Goal: Transaction & Acquisition: Purchase product/service

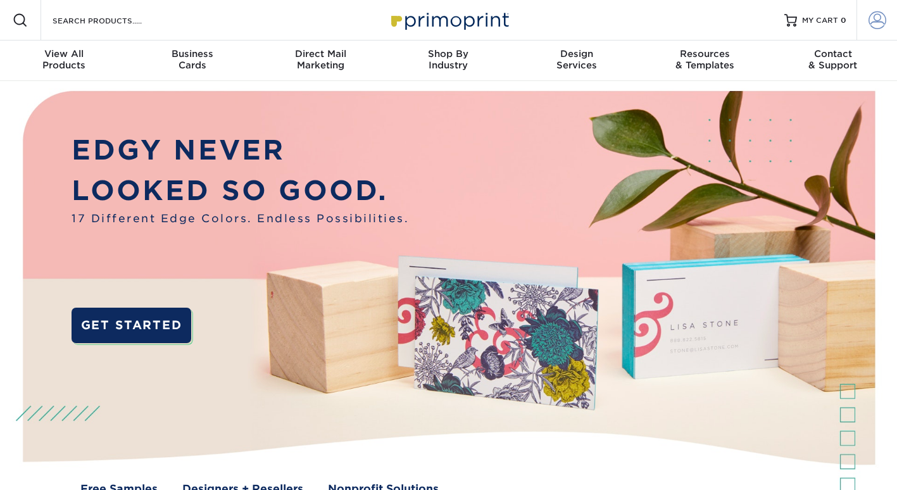
click at [875, 15] on span at bounding box center [878, 20] width 18 height 18
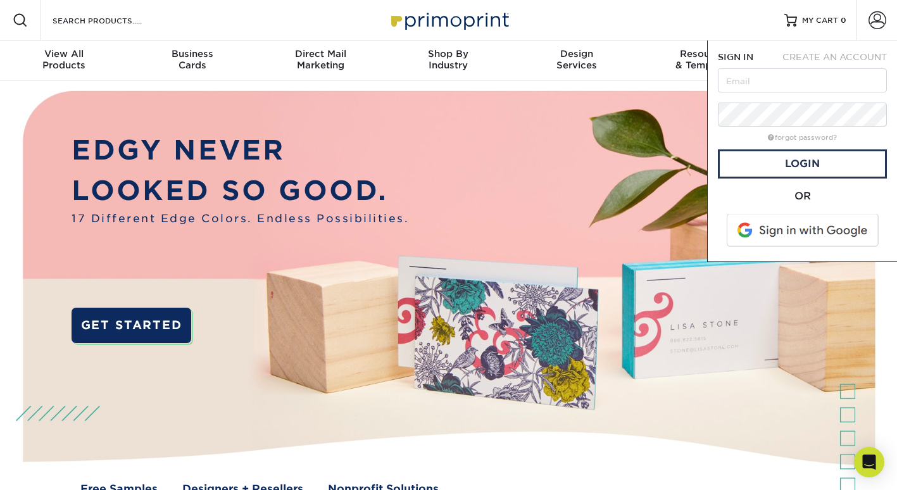
click at [809, 225] on span at bounding box center [803, 230] width 161 height 33
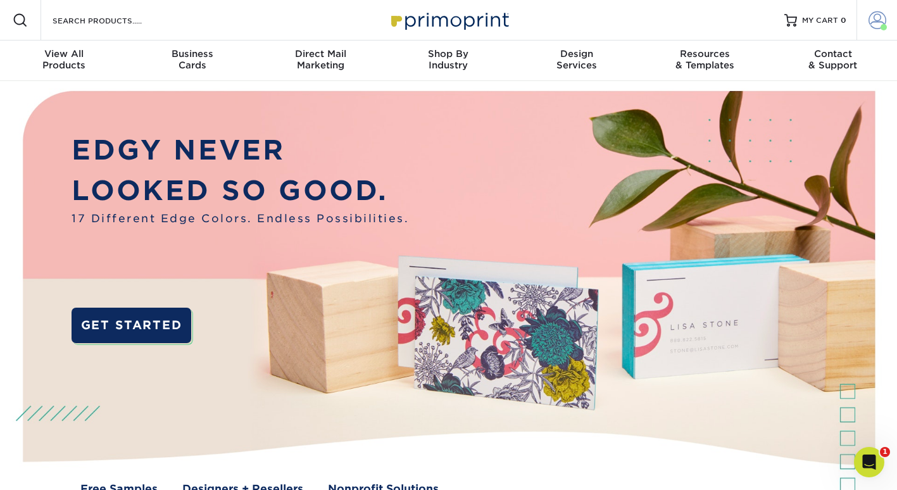
click at [871, 18] on span at bounding box center [878, 20] width 18 height 18
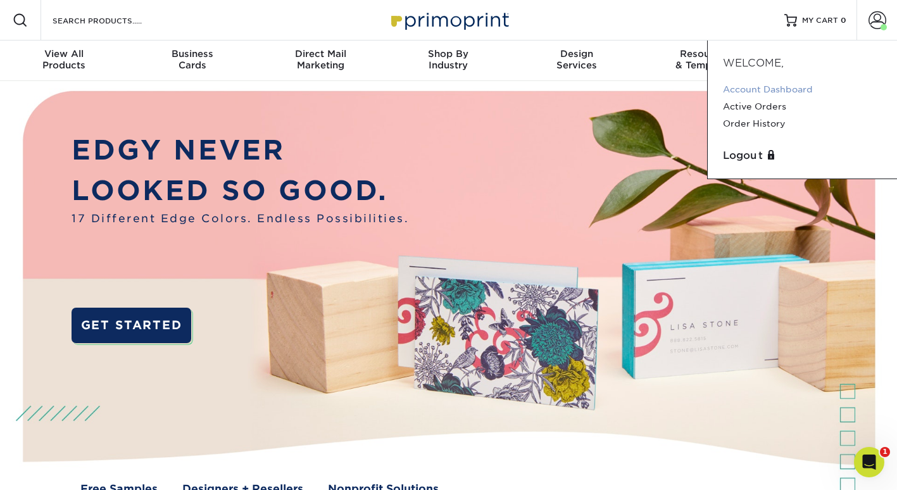
click at [757, 86] on link "Account Dashboard" at bounding box center [802, 89] width 159 height 17
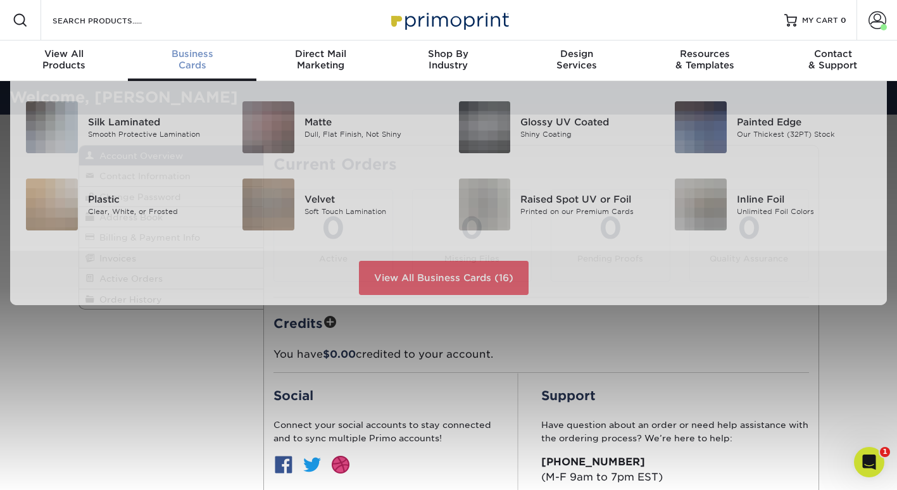
click at [205, 59] on span "Business" at bounding box center [192, 53] width 128 height 11
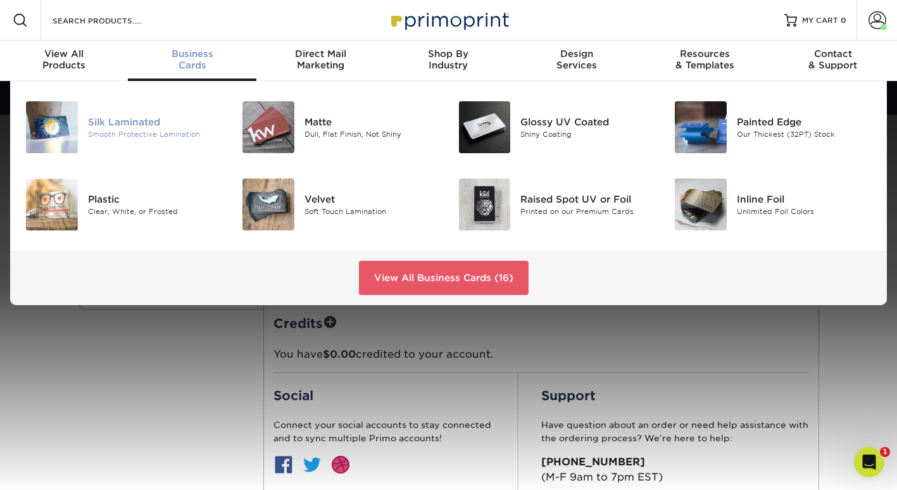
click at [115, 129] on div "Smooth Protective Lamination" at bounding box center [155, 134] width 135 height 11
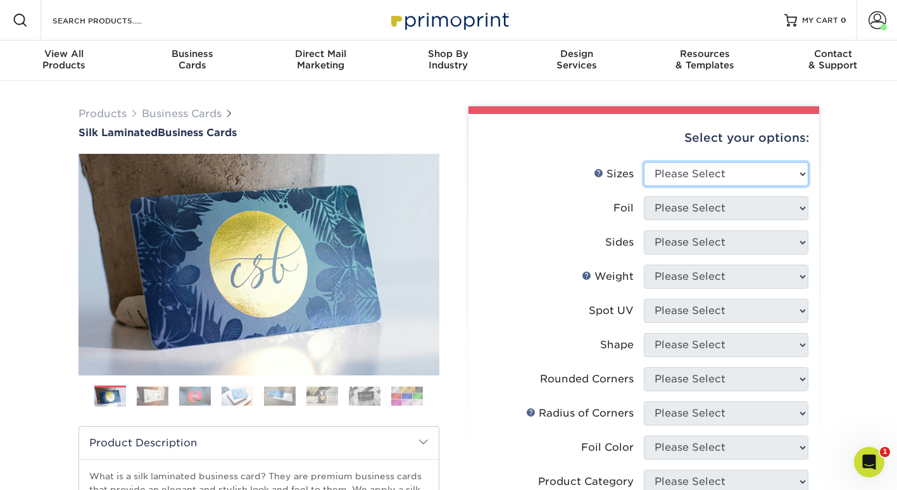
click at [746, 175] on select "Please Select 1.5" x 3.5" - Mini 1.75" x 3.5" - Mini 2" x 2" - Square 2" x 3" -…" at bounding box center [726, 174] width 165 height 24
select select "1.50x3.50"
click at [644, 162] on select "Please Select 1.5" x 3.5" - Mini 1.75" x 3.5" - Mini 2" x 2" - Square 2" x 3" -…" at bounding box center [726, 174] width 165 height 24
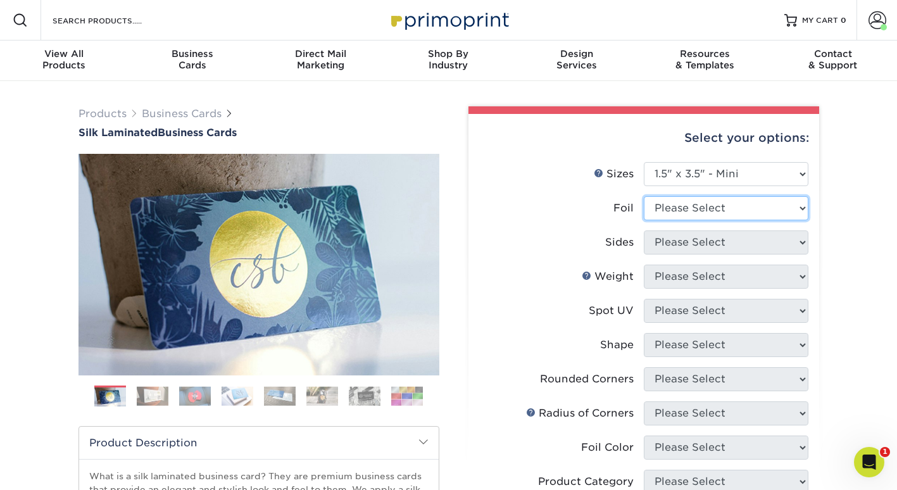
click at [704, 210] on select "Please Select Yes No" at bounding box center [726, 208] width 165 height 24
select select "0"
click at [644, 196] on select "Please Select Yes No" at bounding box center [726, 208] width 165 height 24
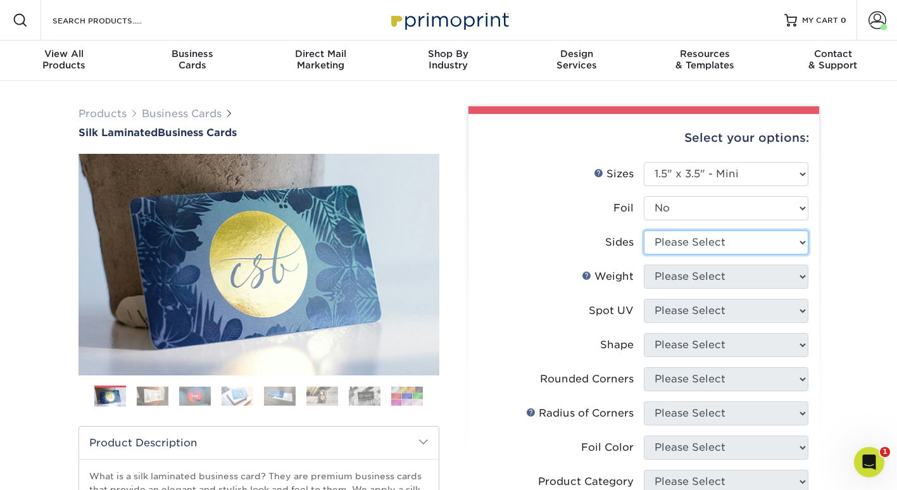
click at [694, 250] on select "Please Select Print Both Sides Print Front Only" at bounding box center [726, 243] width 165 height 24
select select "13abbda7-1d64-4f25-8bb2-c179b224825d"
click at [644, 231] on select "Please Select Print Both Sides Print Front Only" at bounding box center [726, 243] width 165 height 24
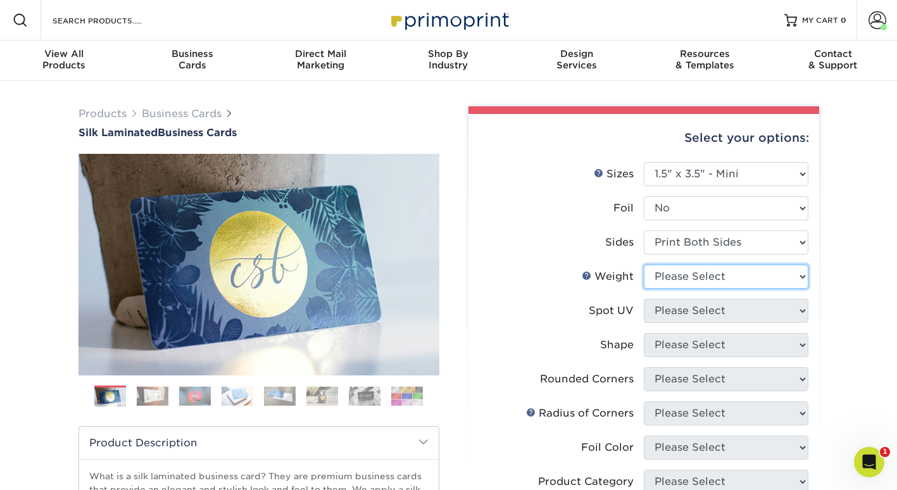
click at [688, 272] on select "Please Select 16PT" at bounding box center [726, 277] width 165 height 24
select select "16PT"
click at [644, 265] on select "Please Select 16PT" at bounding box center [726, 277] width 165 height 24
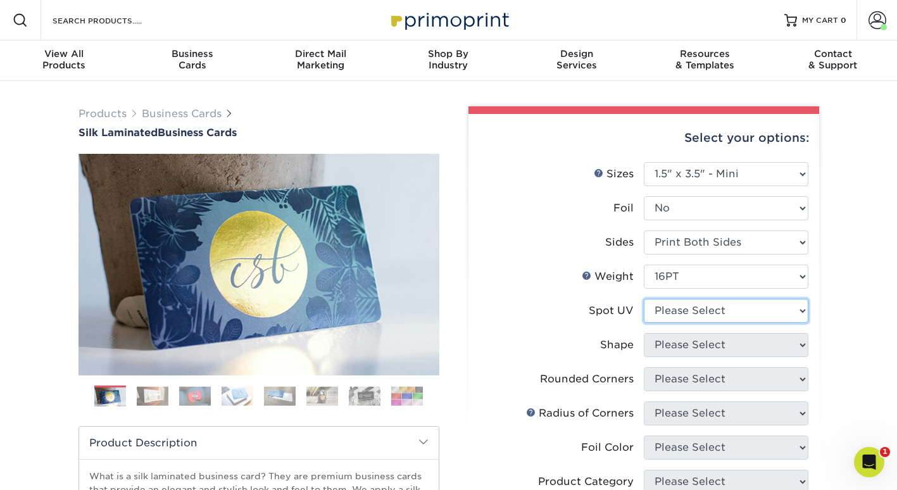
click at [695, 315] on select "Please Select No Spot UV Front and Back (Both Sides) Front Only Back Only" at bounding box center [726, 311] width 165 height 24
select select "3"
click at [644, 299] on select "Please Select No Spot UV Front and Back (Both Sides) Front Only Back Only" at bounding box center [726, 311] width 165 height 24
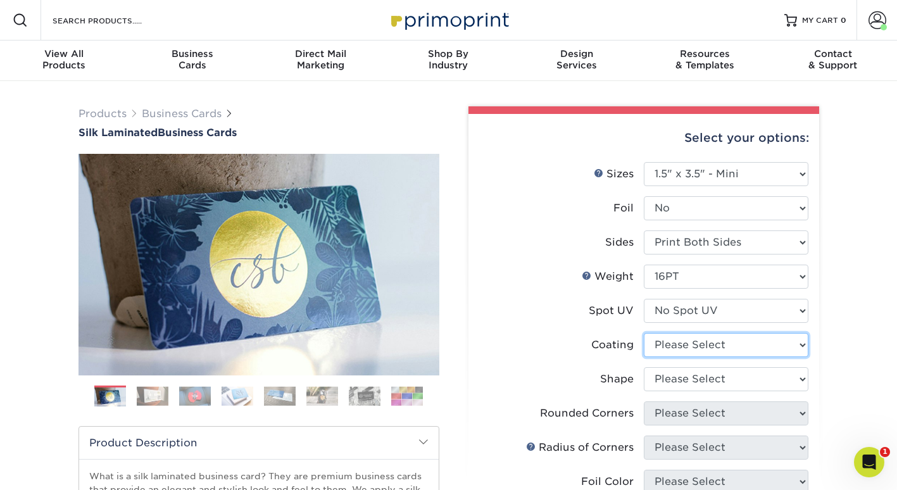
click at [694, 348] on select at bounding box center [726, 345] width 165 height 24
select select "3e7618de-abca-4bda-9f97-8b9129e913d8"
click at [644, 333] on select at bounding box center [726, 345] width 165 height 24
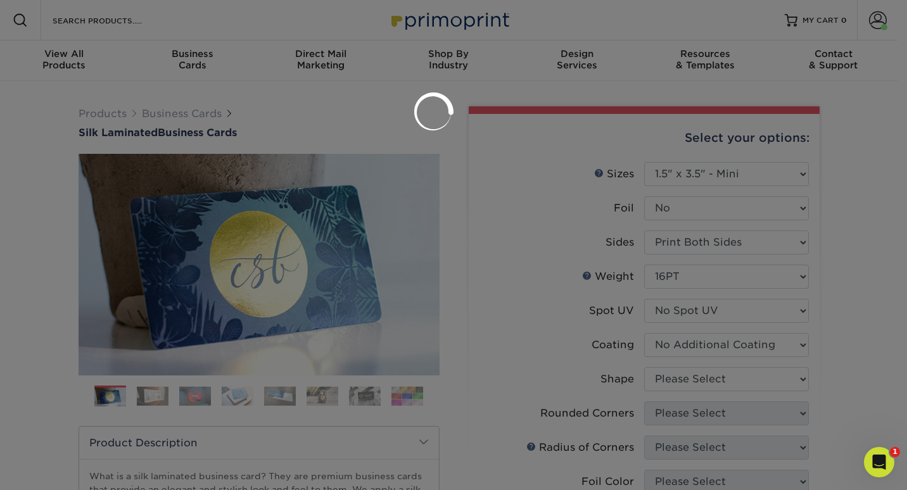
click at [697, 373] on div at bounding box center [453, 245] width 907 height 490
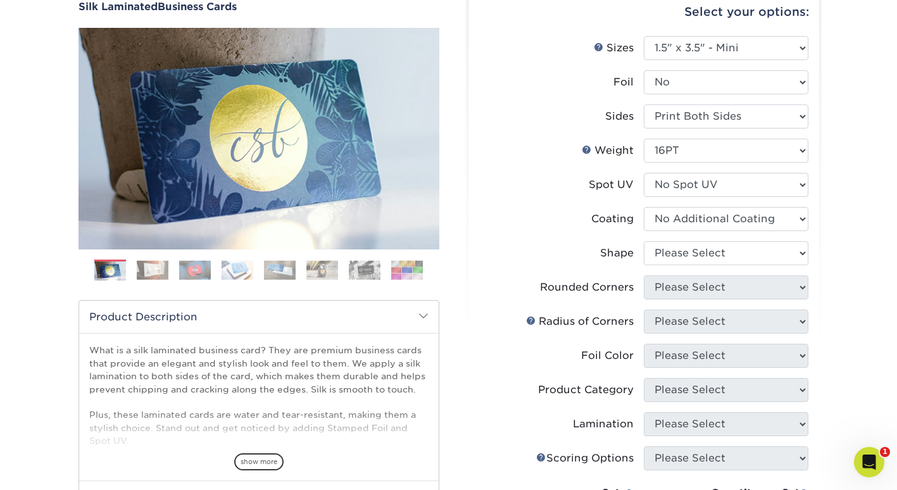
scroll to position [127, 0]
drag, startPoint x: 671, startPoint y: 235, endPoint x: 672, endPoint y: 245, distance: 10.2
click at [671, 235] on li "Coating" at bounding box center [643, 223] width 329 height 34
click at [674, 252] on select "Please Select Standard" at bounding box center [726, 253] width 165 height 24
select select "standard"
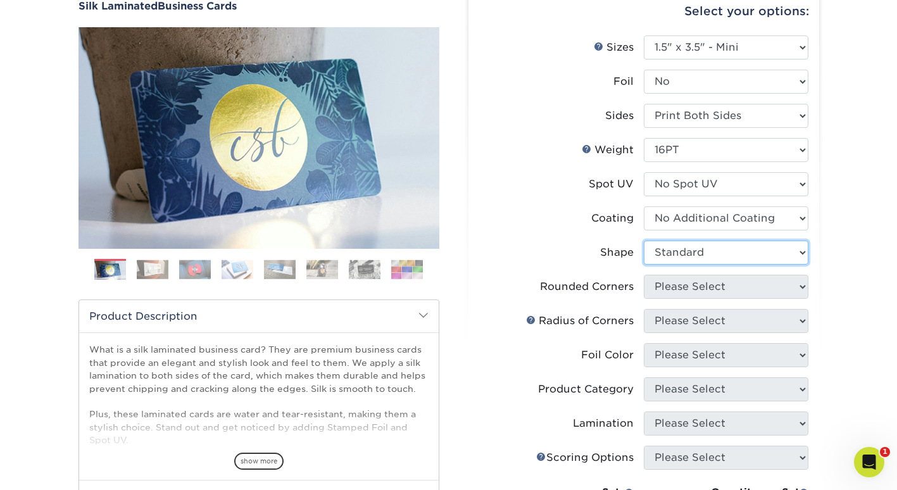
click at [644, 241] on select "Please Select Standard" at bounding box center [726, 253] width 165 height 24
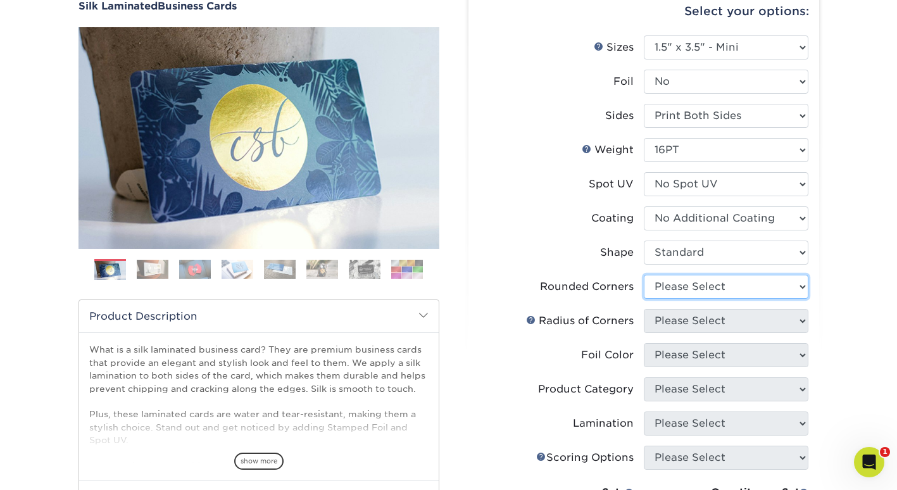
click at [676, 286] on select "Please Select Yes - Round 2 Corners Yes - Round 4 Corners No" at bounding box center [726, 287] width 165 height 24
select select "0"
click at [644, 275] on select "Please Select Yes - Round 2 Corners Yes - Round 4 Corners No" at bounding box center [726, 287] width 165 height 24
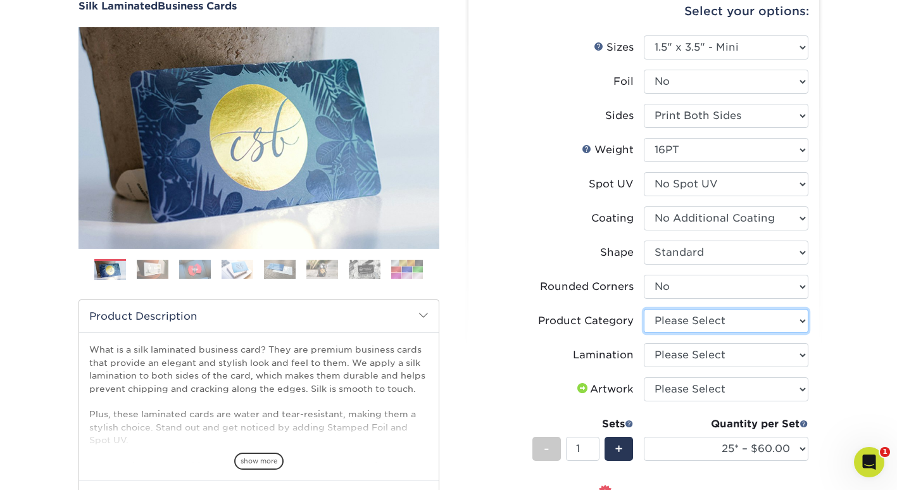
click at [685, 320] on select "Please Select Business Cards" at bounding box center [726, 321] width 165 height 24
select select "3b5148f1-0588-4f88-a218-97bcfdce65c1"
click at [644, 309] on select "Please Select Business Cards" at bounding box center [726, 321] width 165 height 24
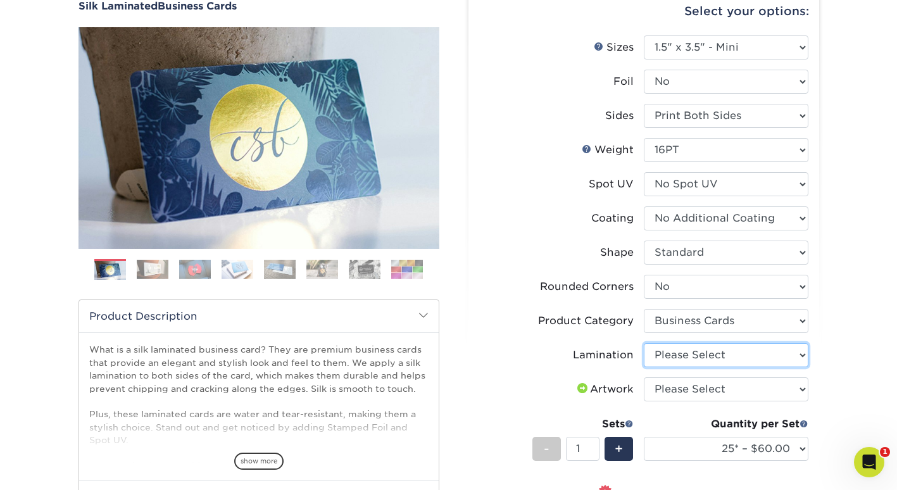
click at [690, 357] on select "Please Select Silk" at bounding box center [726, 355] width 165 height 24
select select "ccacb42f-45f7-42d3-bbd3-7c8421cf37f0"
click at [644, 343] on select "Please Select Silk" at bounding box center [726, 355] width 165 height 24
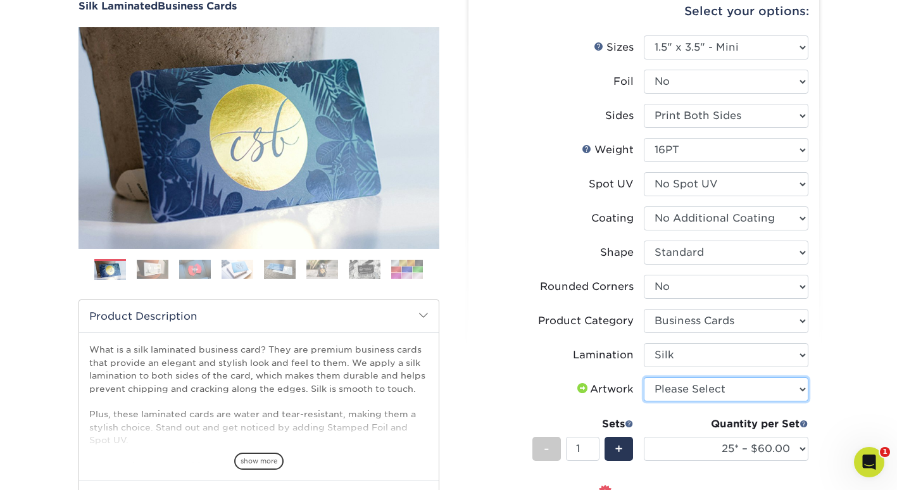
click at [686, 381] on select "Please Select I will upload files I need a design - $100" at bounding box center [726, 389] width 165 height 24
select select "upload"
click at [644, 377] on select "Please Select I will upload files I need a design - $100" at bounding box center [726, 389] width 165 height 24
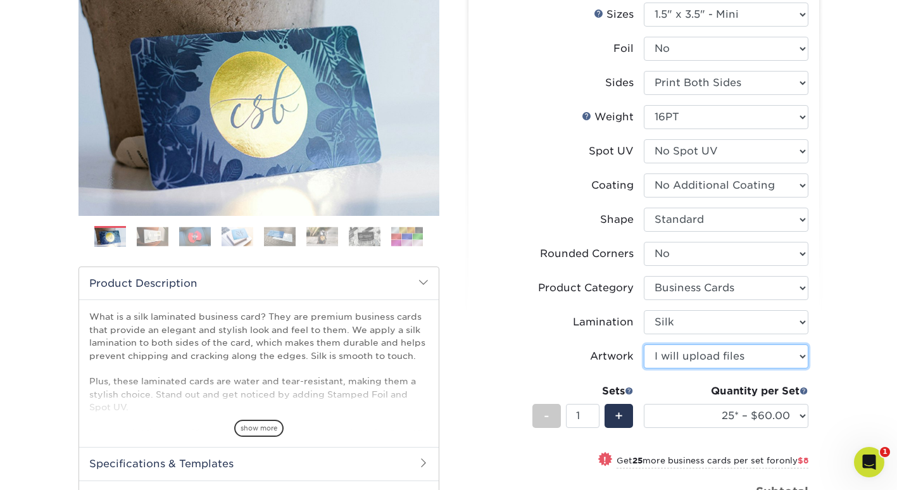
scroll to position [253, 0]
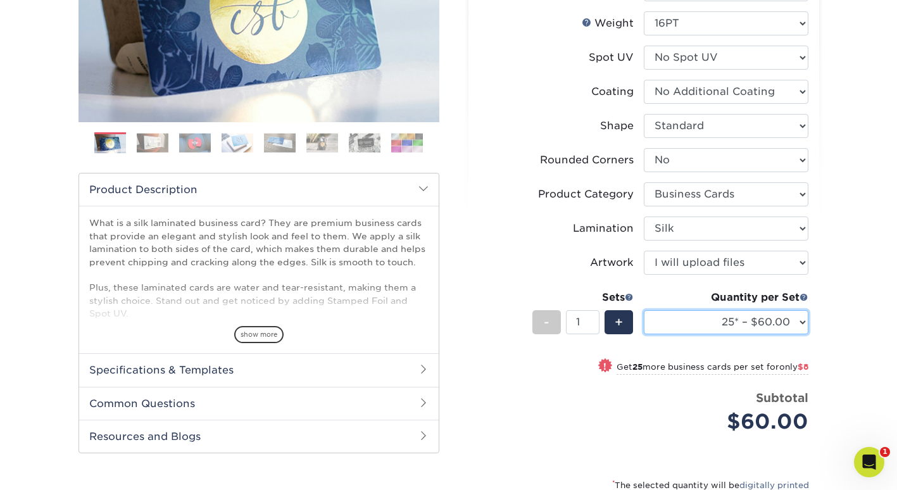
click at [750, 320] on select "25* – $60.00 50* – $68.00 75* – $76.00 100* – $84.00 250* – $92.00 500 – $96.00…" at bounding box center [726, 322] width 165 height 24
select select "500 – $96.00"
click at [644, 310] on select "25* – $60.00 50* – $68.00 75* – $76.00 100* – $84.00 250* – $92.00 500 – $96.00…" at bounding box center [726, 322] width 165 height 24
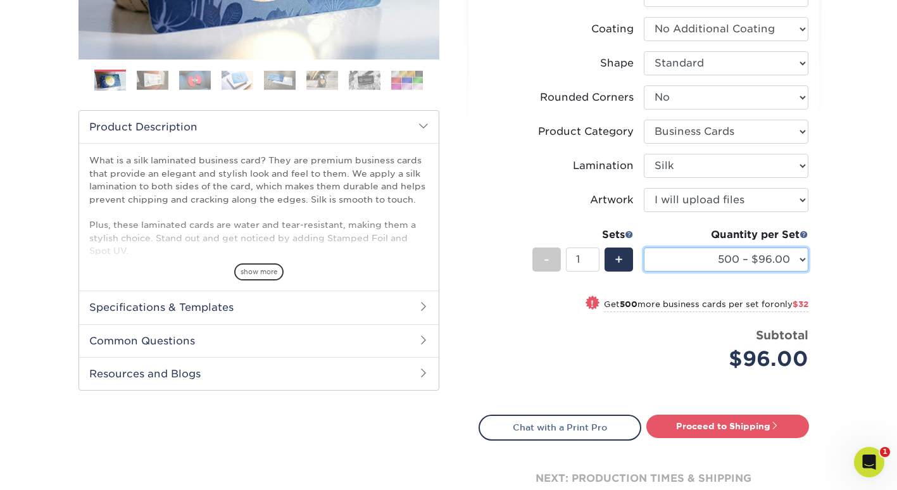
scroll to position [317, 0]
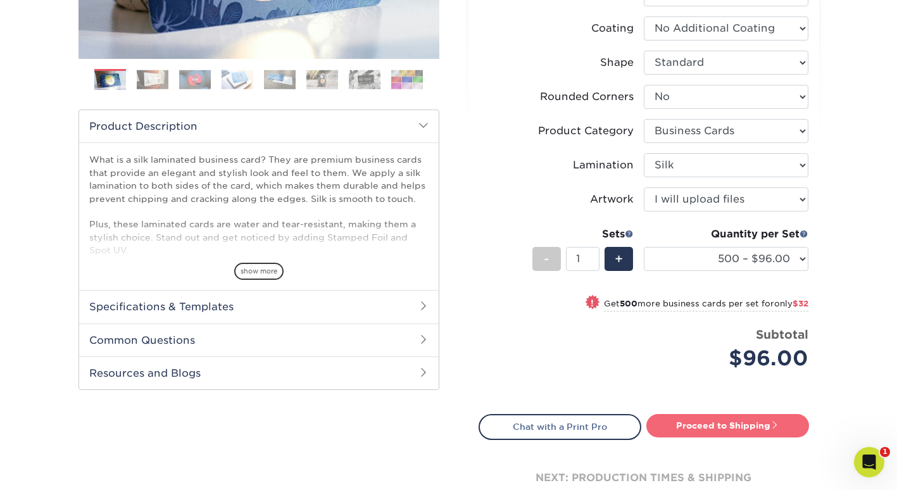
click at [722, 426] on link "Proceed to Shipping" at bounding box center [728, 425] width 163 height 23
type input "Set 1"
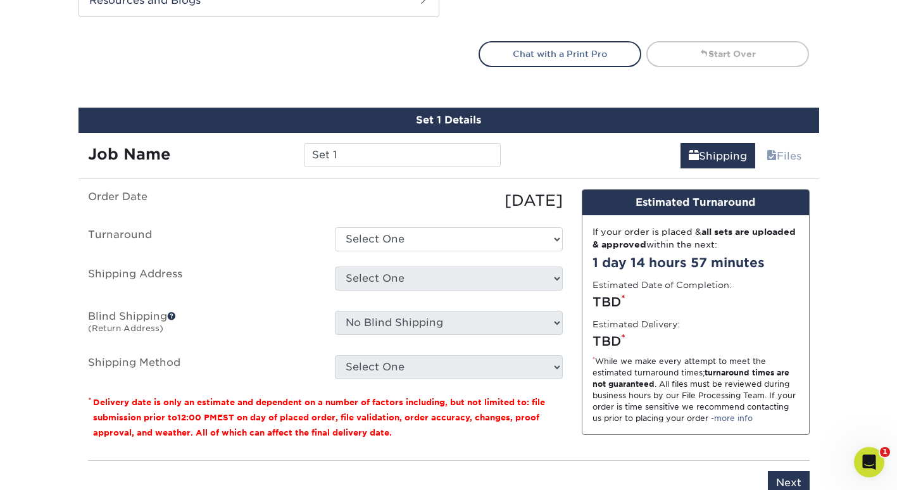
scroll to position [765, 0]
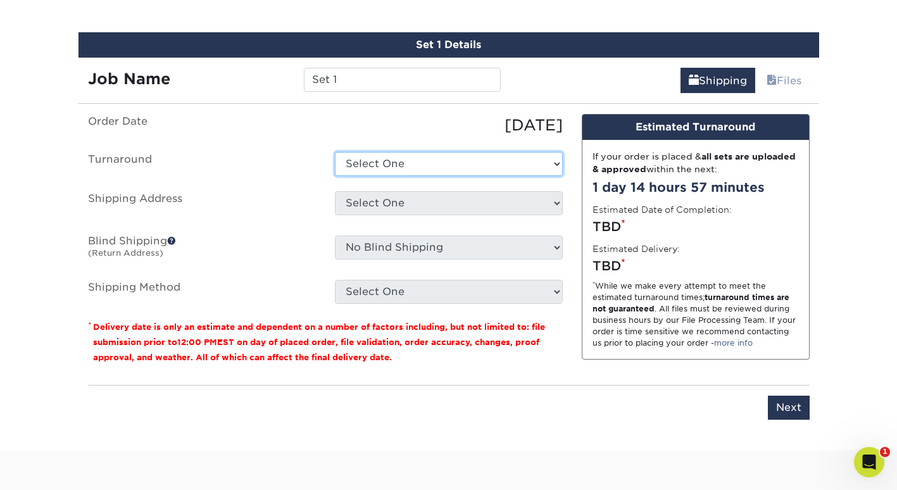
click at [471, 170] on select "Select One 2-4 Business Days 2 Day Next Business Day" at bounding box center [449, 164] width 228 height 24
select select "d0b2e651-66e7-41e0-9d5a-fa415879e1de"
click at [335, 152] on select "Select One 2-4 Business Days 2 Day Next Business Day" at bounding box center [449, 164] width 228 height 24
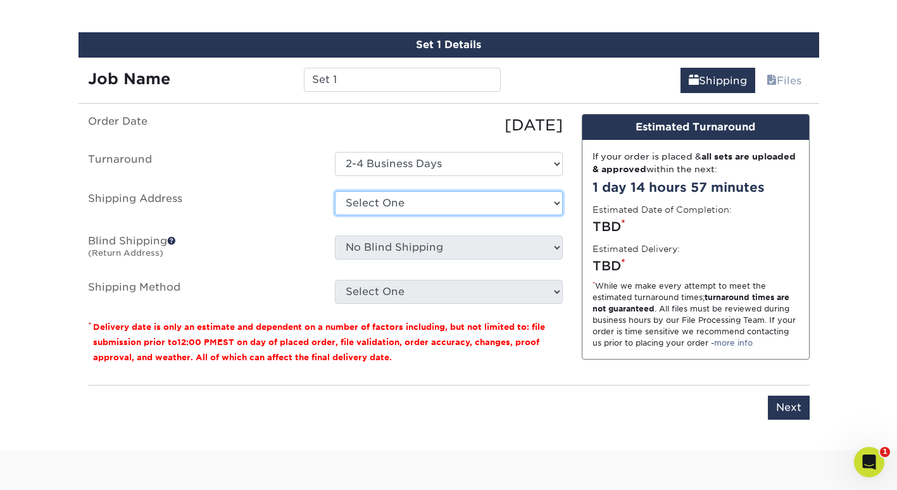
click at [458, 199] on select "Select One office + Add New Address" at bounding box center [449, 203] width 228 height 24
select select "286828"
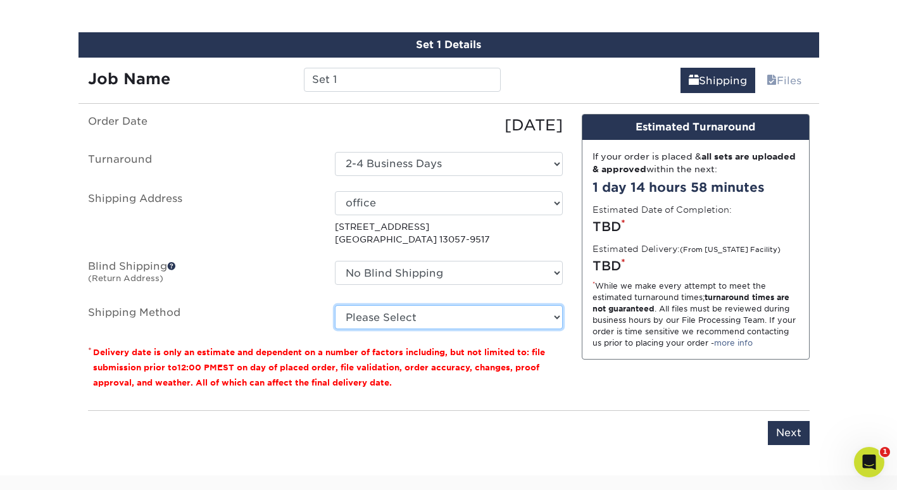
click at [519, 322] on select "Please Select Ground Shipping (+$8.96) 3 Day Shipping Service (+$15.34) 2 Day A…" at bounding box center [449, 317] width 228 height 24
select select "03"
click at [335, 305] on select "Please Select Ground Shipping (+$8.96) 3 Day Shipping Service (+$15.34) 2 Day A…" at bounding box center [449, 317] width 228 height 24
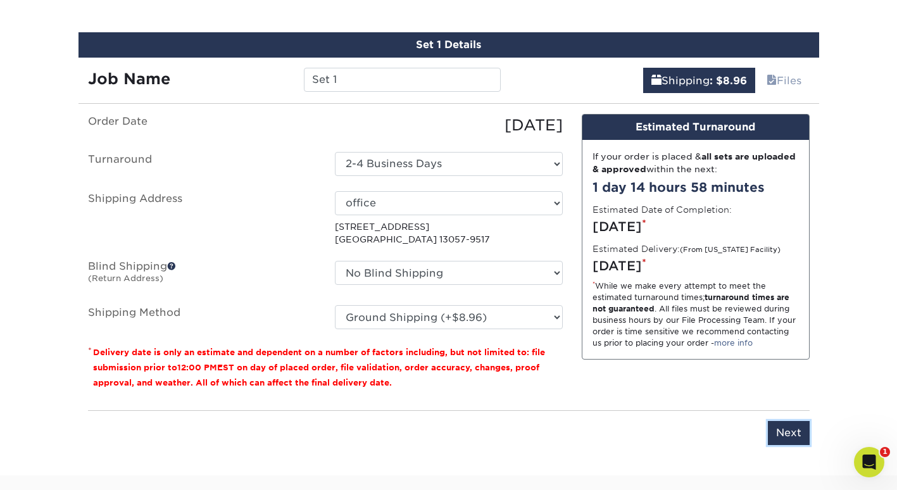
click at [795, 433] on input "Next" at bounding box center [789, 433] width 42 height 24
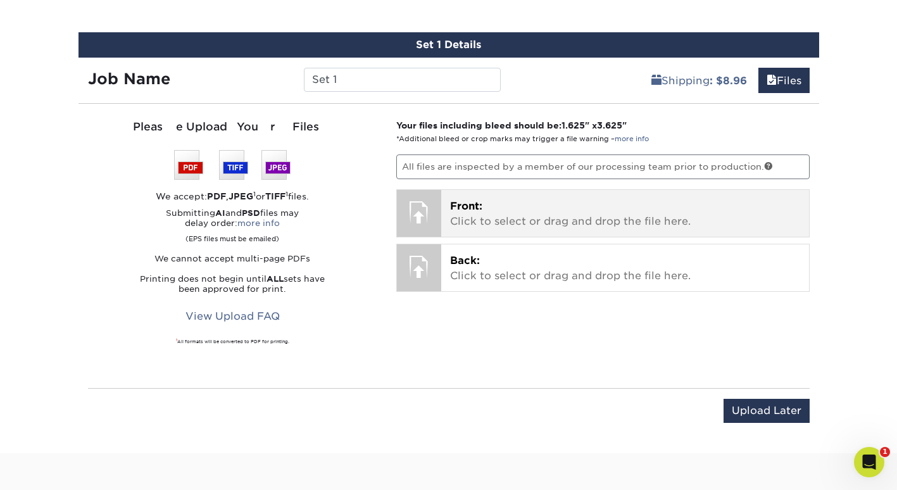
click at [440, 226] on div at bounding box center [419, 212] width 44 height 44
click at [420, 215] on div at bounding box center [419, 212] width 44 height 44
click at [564, 222] on p "Front: Click to select or drag and drop the file here." at bounding box center [625, 214] width 350 height 30
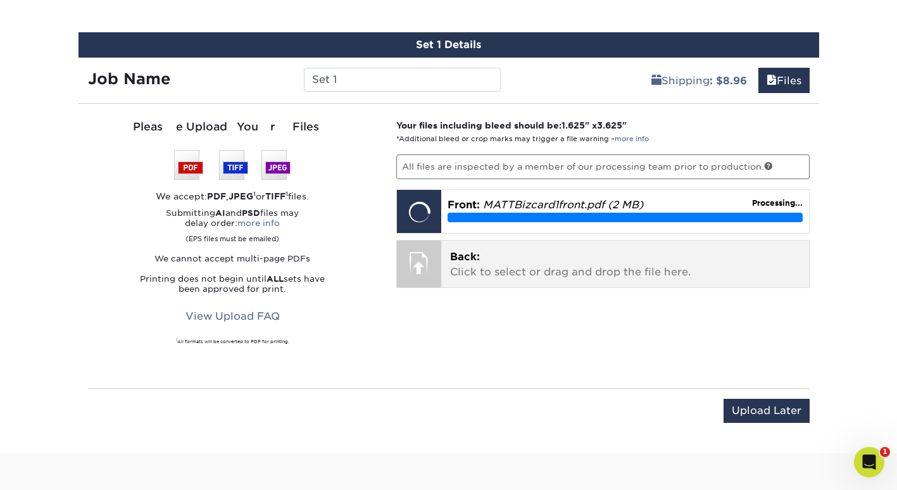
click at [429, 259] on div at bounding box center [419, 263] width 44 height 44
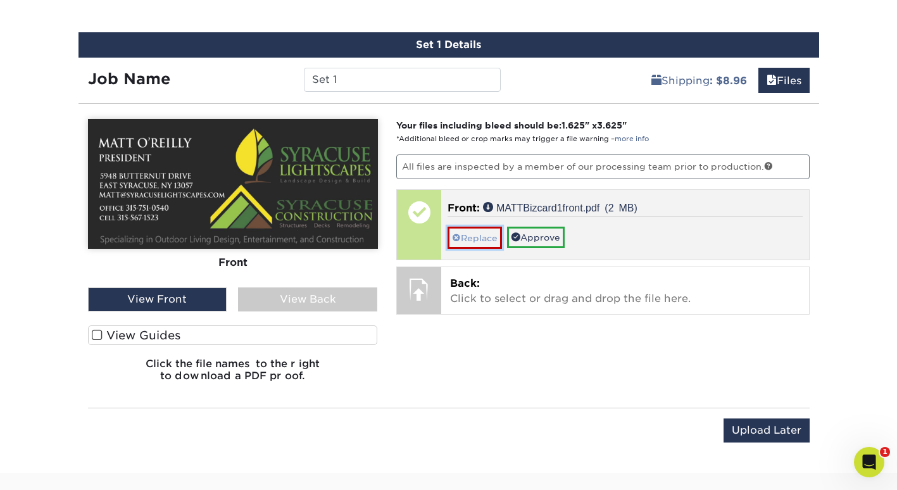
click at [465, 237] on link "Replace" at bounding box center [475, 238] width 54 height 22
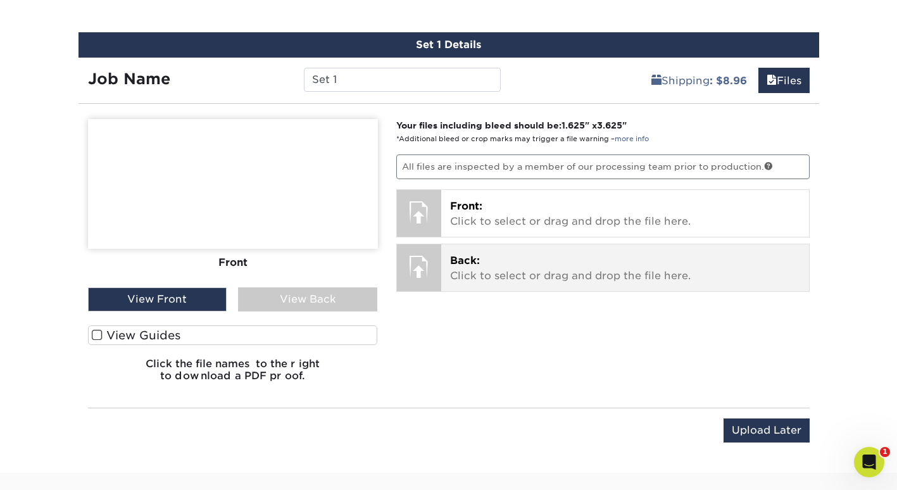
click at [509, 271] on p "Back: Click to select or drag and drop the file here." at bounding box center [625, 268] width 350 height 30
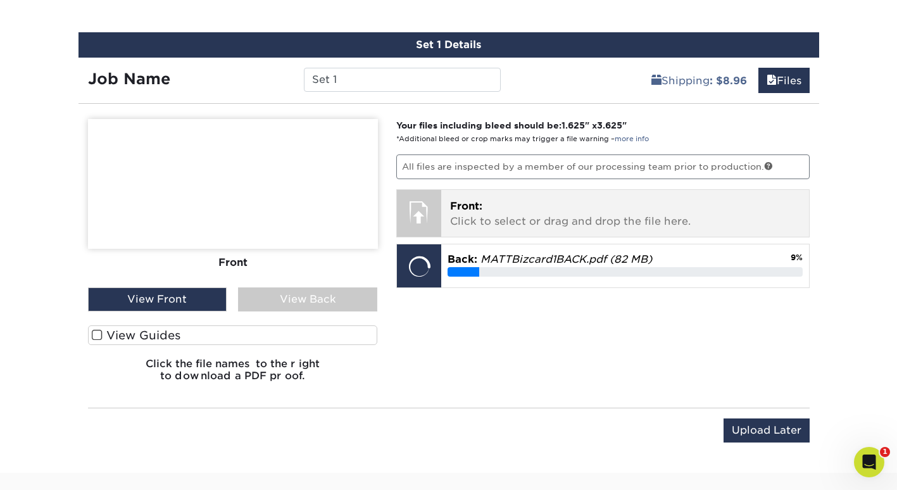
click at [428, 216] on div at bounding box center [419, 212] width 44 height 44
click at [528, 215] on p "Front: Click to select or drag and drop the file here." at bounding box center [625, 214] width 350 height 30
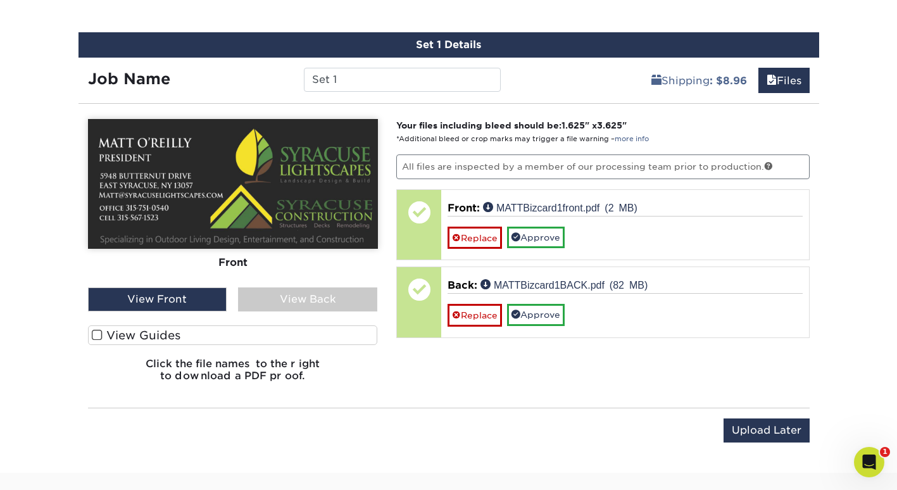
click at [317, 301] on div "View Back" at bounding box center [307, 300] width 139 height 24
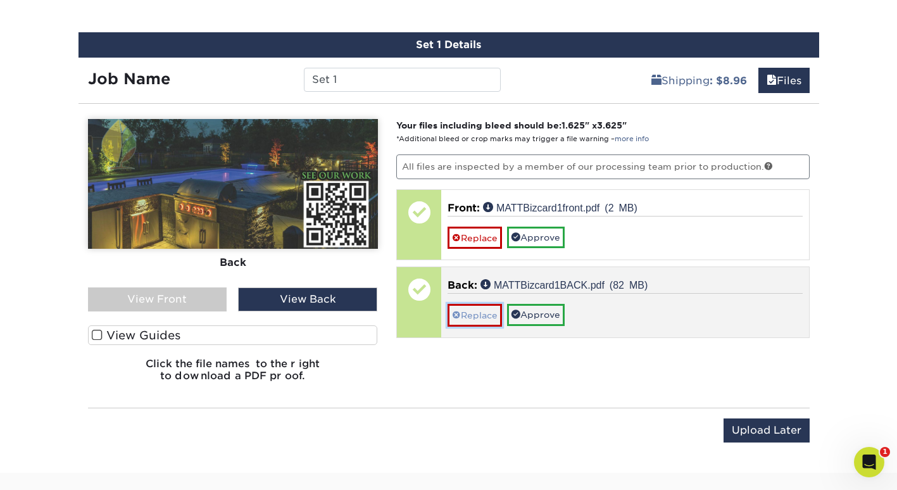
click at [483, 313] on link "Replace" at bounding box center [475, 315] width 54 height 22
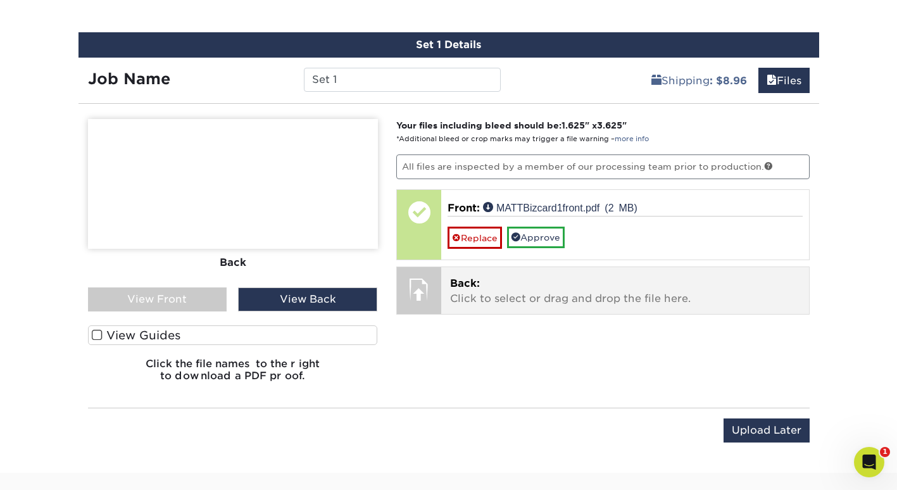
click at [457, 292] on p "Back: Click to select or drag and drop the file here." at bounding box center [625, 291] width 350 height 30
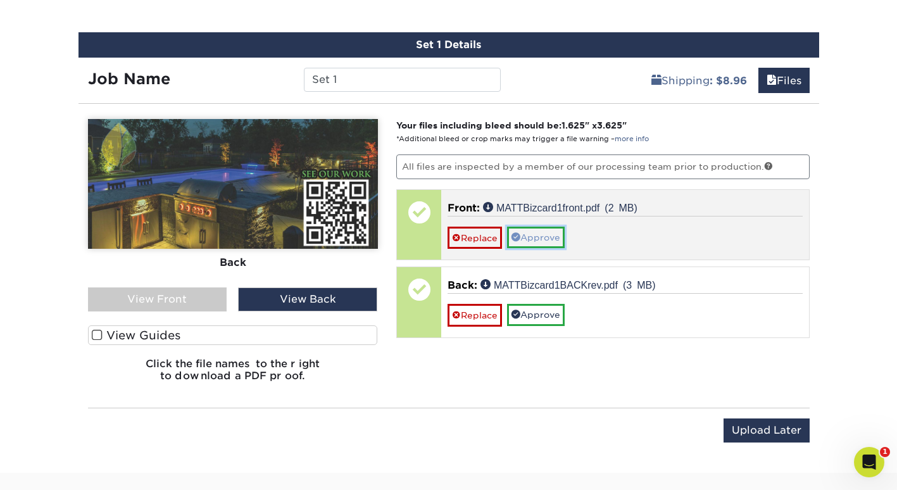
click at [538, 239] on link "Approve" at bounding box center [536, 238] width 58 height 22
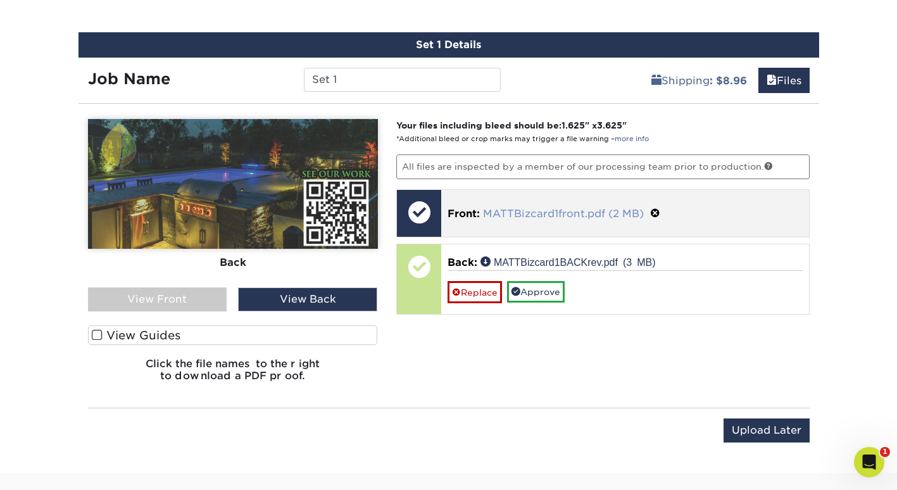
click at [520, 211] on link "MATTBizcard1front.pdf (2 MB)" at bounding box center [563, 214] width 161 height 12
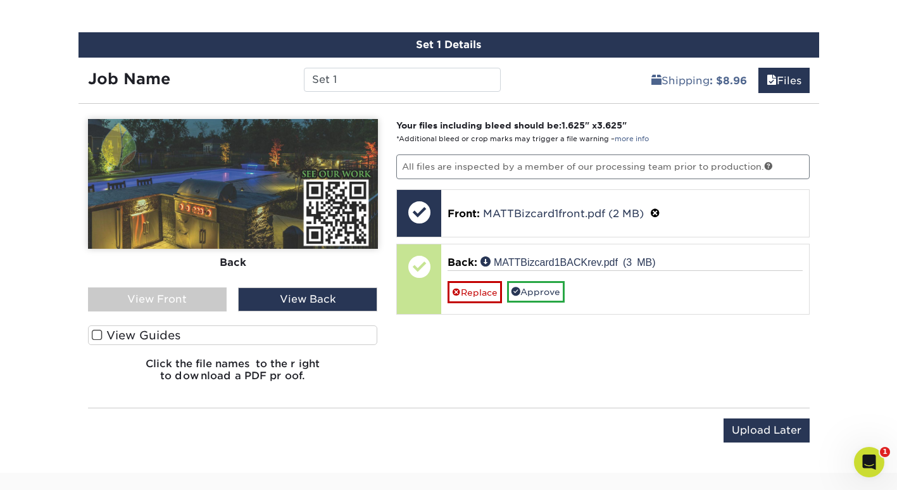
click at [148, 301] on div "View Front" at bounding box center [157, 300] width 139 height 24
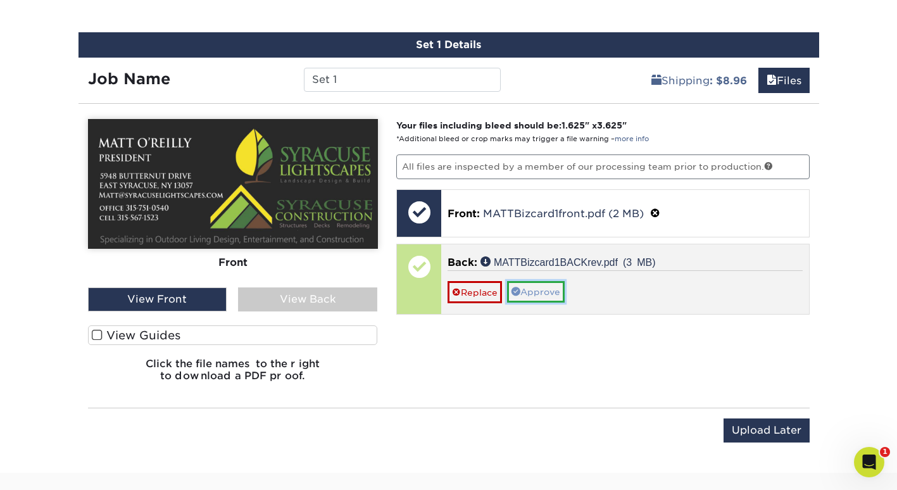
click at [547, 294] on link "Approve" at bounding box center [536, 292] width 58 height 22
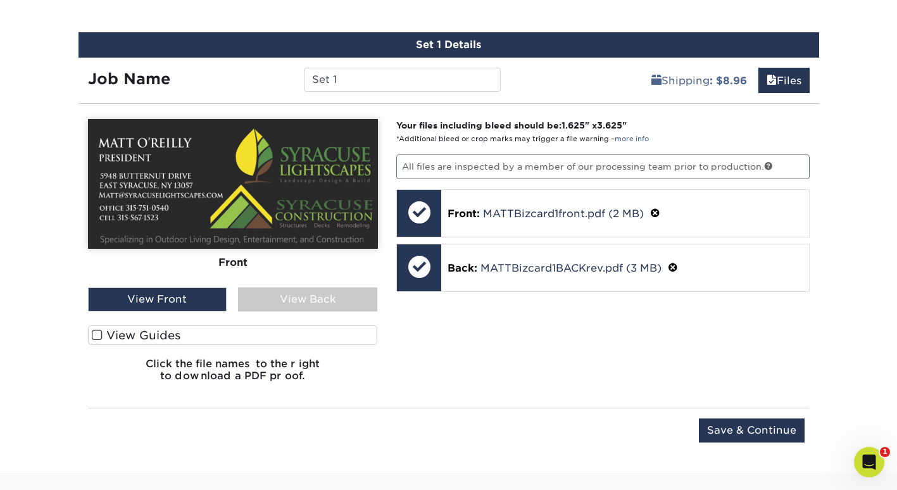
click at [107, 337] on label "View Guides" at bounding box center [233, 336] width 290 height 20
click at [0, 0] on input "View Guides" at bounding box center [0, 0] width 0 height 0
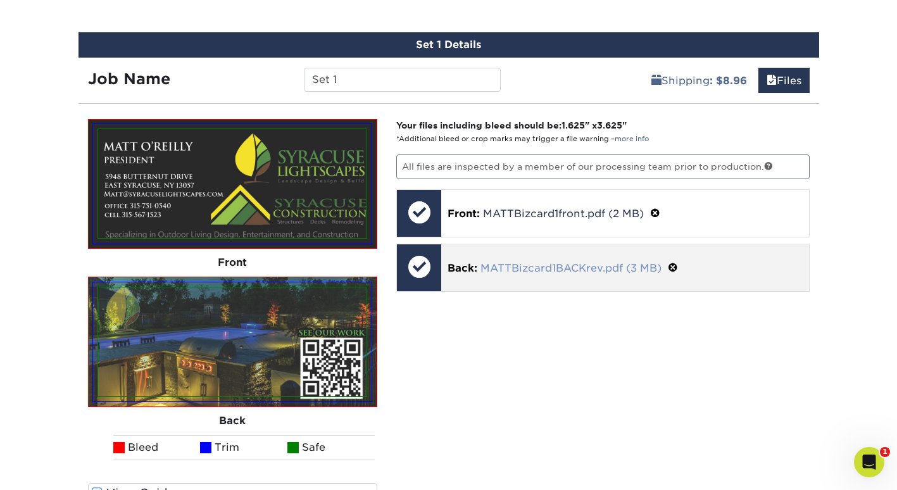
click at [495, 269] on link "MATTBizcard1BACKrev.pdf (3 MB)" at bounding box center [571, 268] width 181 height 12
click at [676, 265] on span at bounding box center [673, 268] width 10 height 12
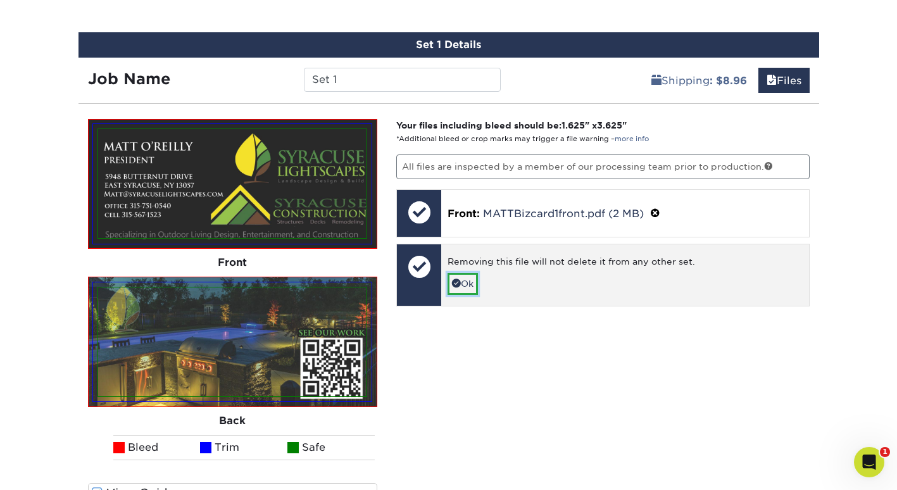
click at [473, 282] on link "Ok" at bounding box center [463, 284] width 30 height 22
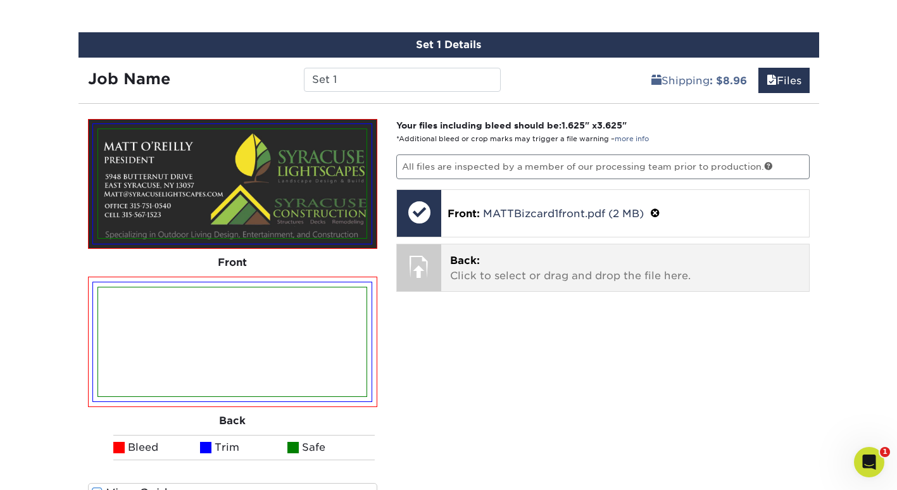
click at [476, 273] on p "Back: Click to select or drag and drop the file here." at bounding box center [625, 268] width 350 height 30
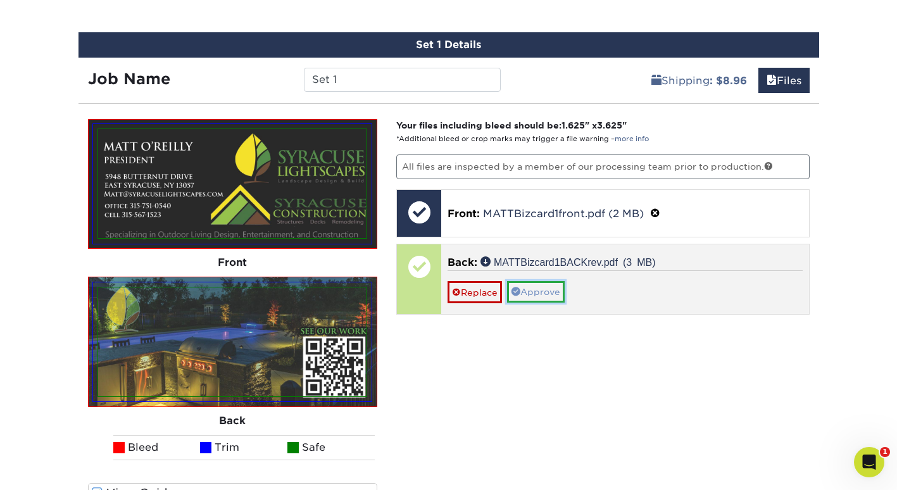
click at [540, 291] on link "Approve" at bounding box center [536, 292] width 58 height 22
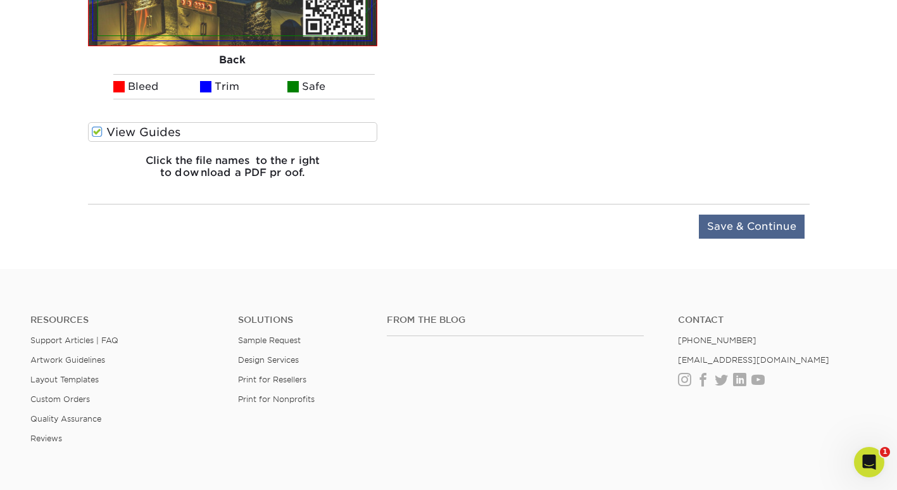
scroll to position [1145, 0]
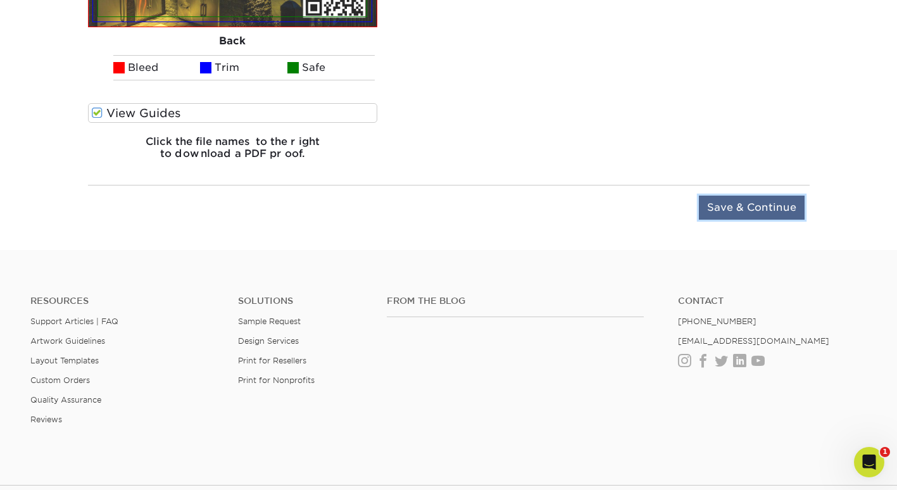
click at [745, 211] on input "Save & Continue" at bounding box center [752, 208] width 106 height 24
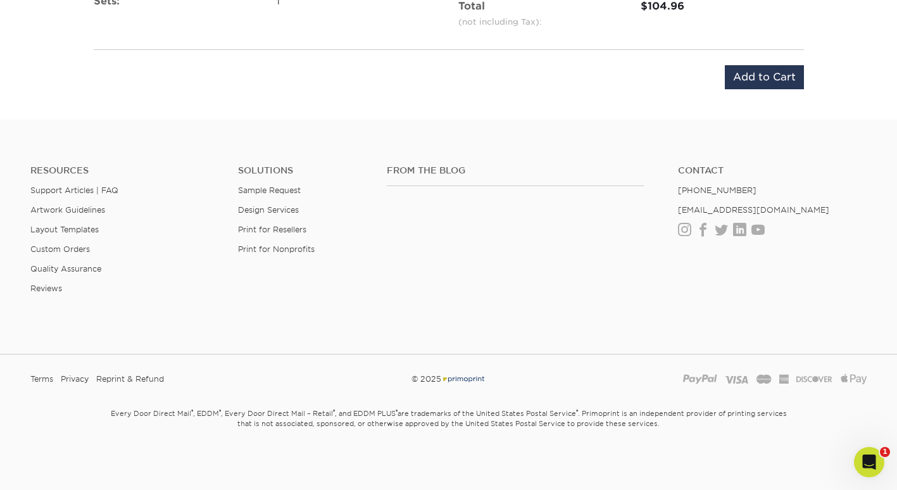
scroll to position [981, 0]
